Goal: Navigation & Orientation: Find specific page/section

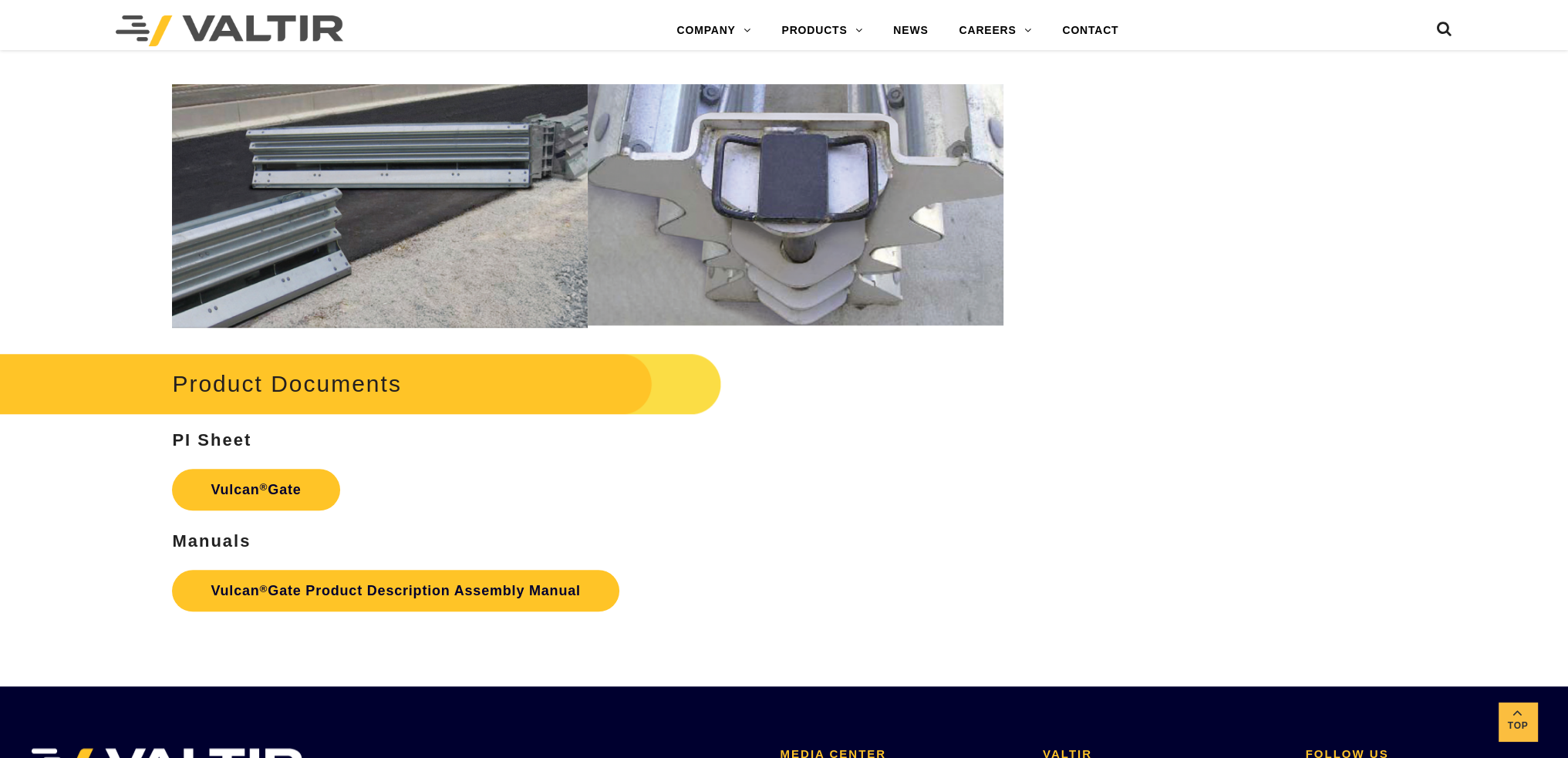
scroll to position [2005, 0]
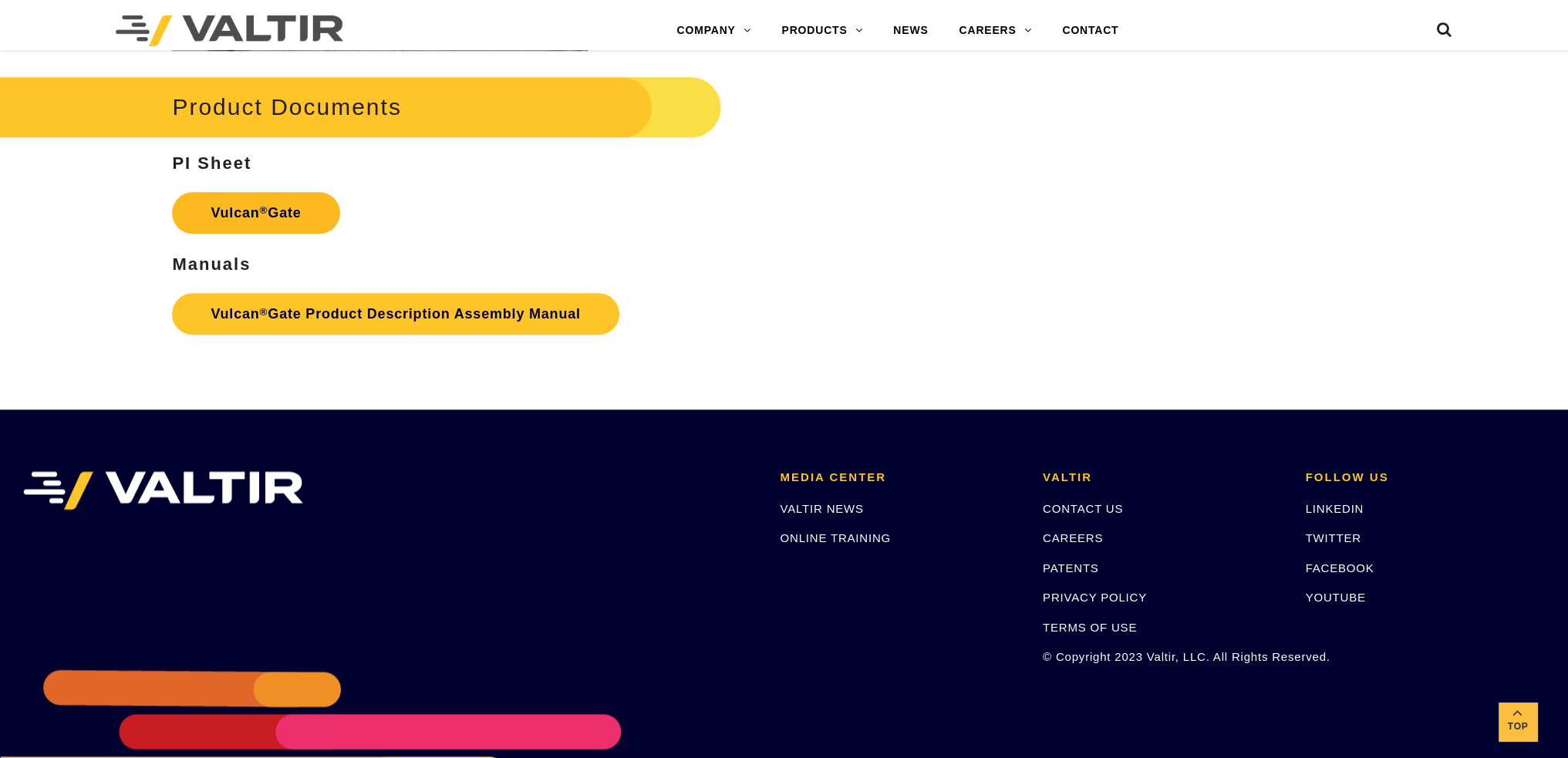
click at [278, 209] on strong "Vulcan ® Gate" at bounding box center [255, 212] width 90 height 15
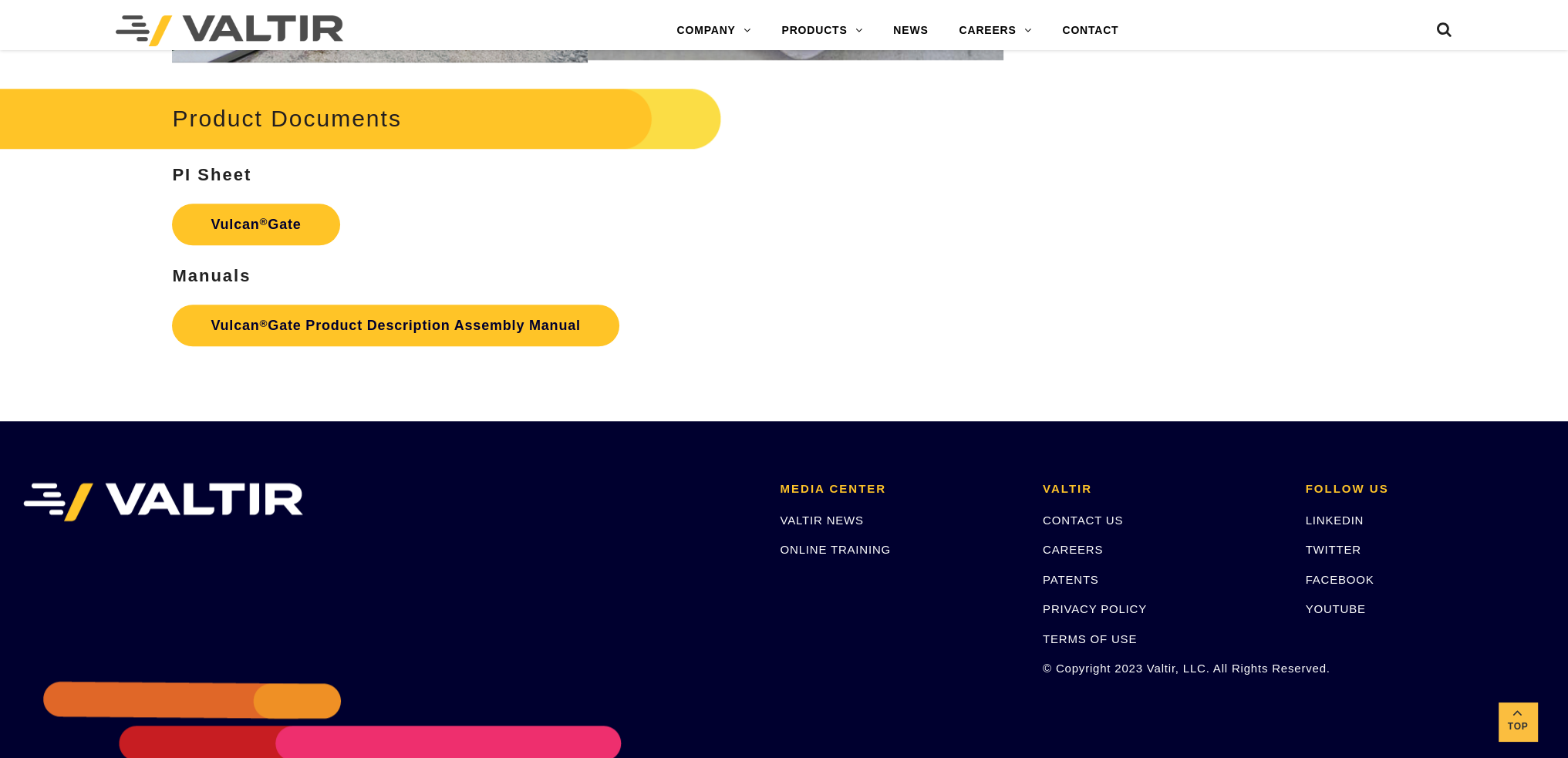
scroll to position [2005, 0]
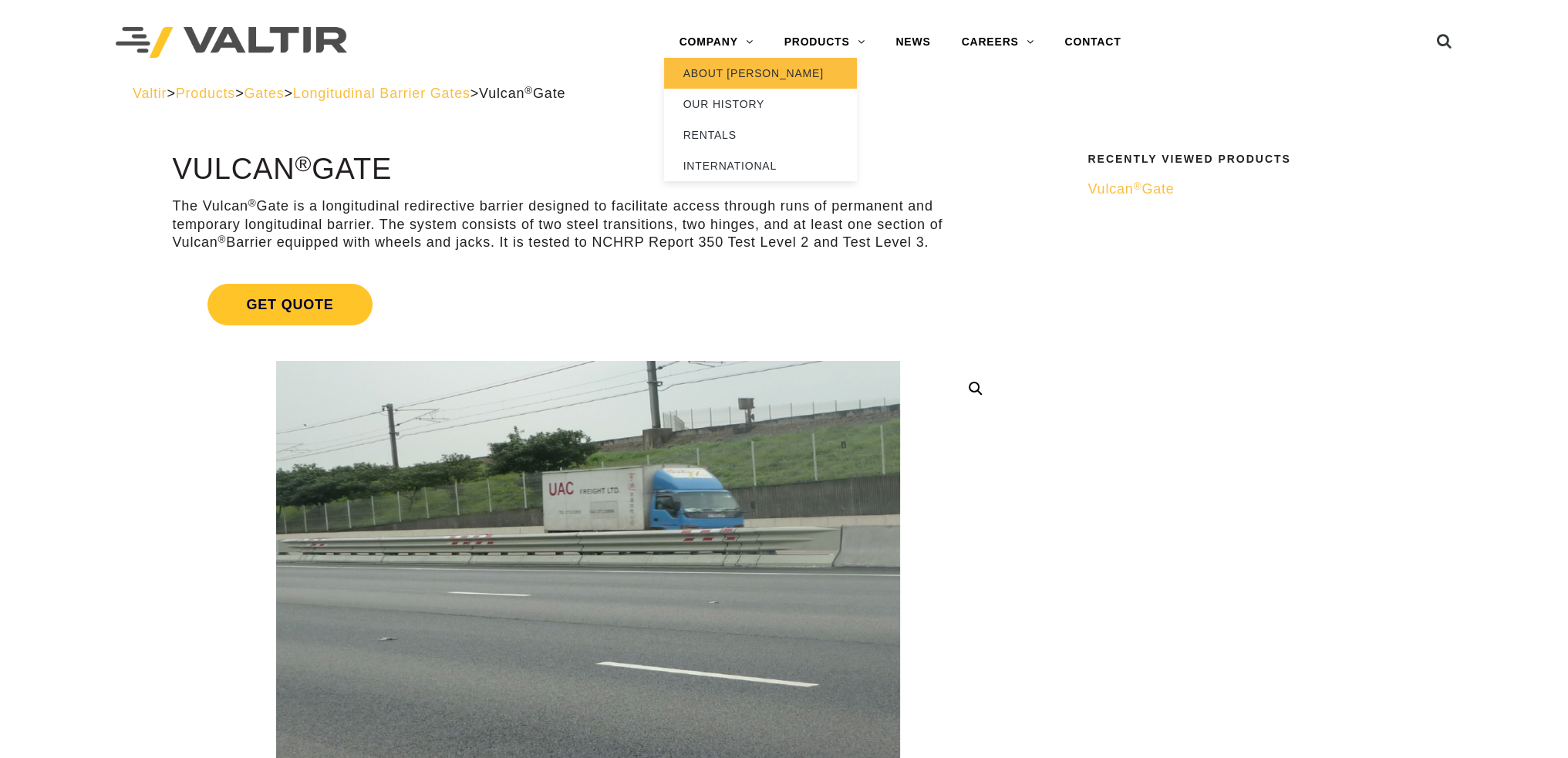
click at [731, 73] on link "ABOUT [PERSON_NAME]" at bounding box center [760, 73] width 193 height 31
